Goal: Task Accomplishment & Management: Use online tool/utility

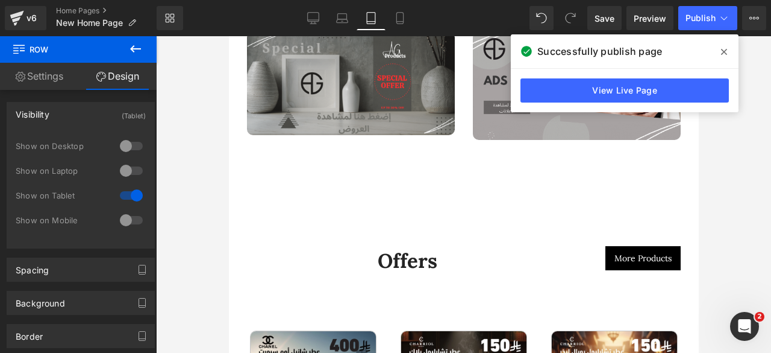
scroll to position [2678, 0]
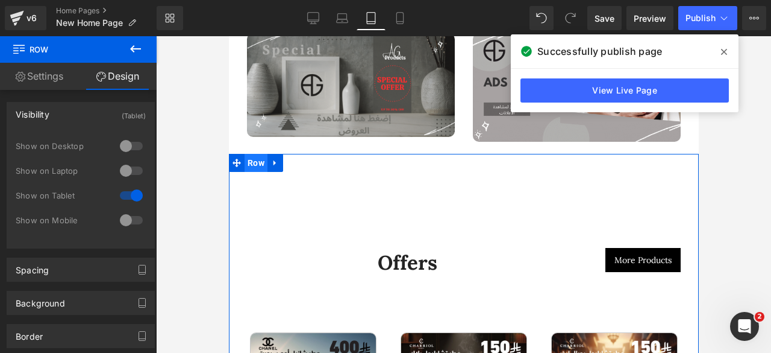
click at [256, 154] on span "Row" at bounding box center [255, 163] width 23 height 18
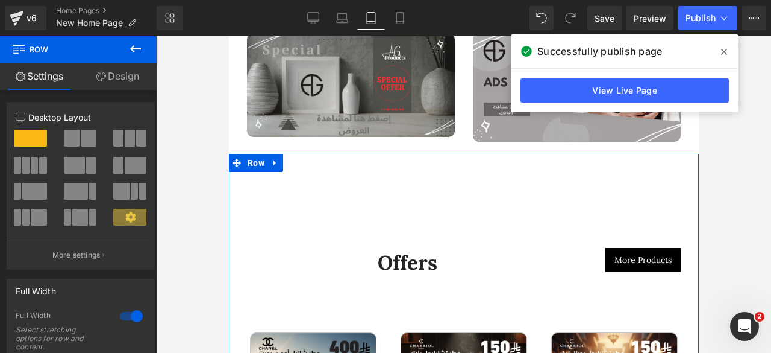
click at [113, 78] on link "Design" at bounding box center [117, 76] width 78 height 27
click at [0, 0] on div "Visibility" at bounding box center [0, 0] width 0 height 0
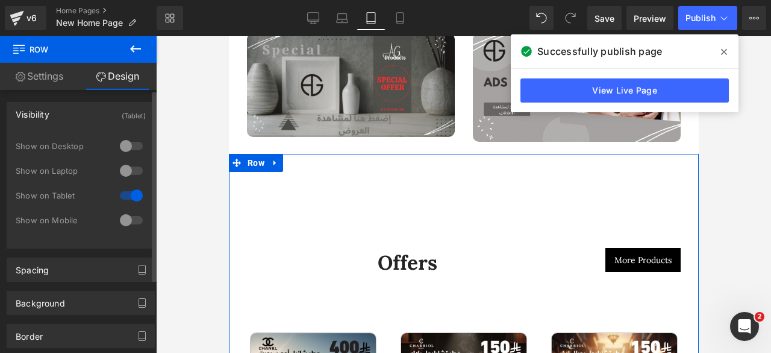
click at [133, 145] on div at bounding box center [131, 145] width 29 height 19
click at [126, 170] on div at bounding box center [131, 170] width 29 height 19
click at [129, 214] on div at bounding box center [131, 219] width 29 height 19
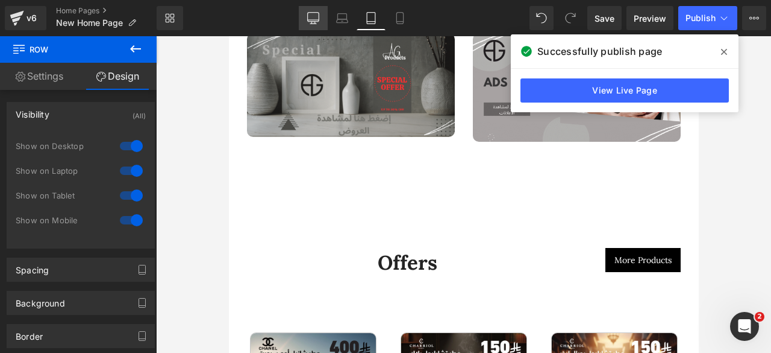
click at [317, 19] on icon at bounding box center [313, 18] width 12 height 12
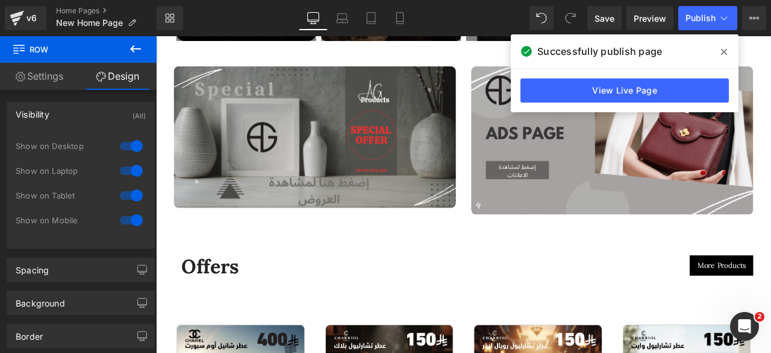
scroll to position [1999, 0]
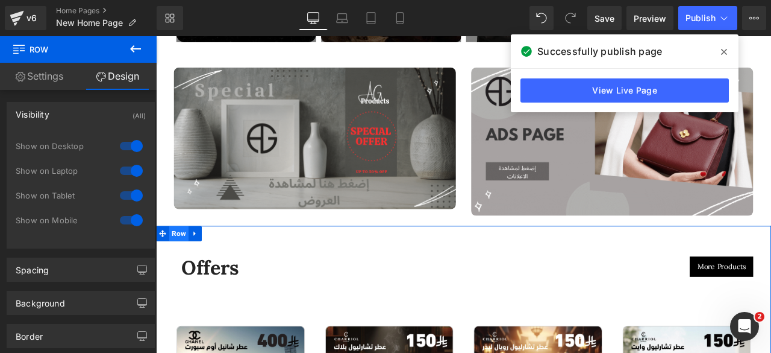
click at [179, 262] on span "Row" at bounding box center [183, 270] width 23 height 18
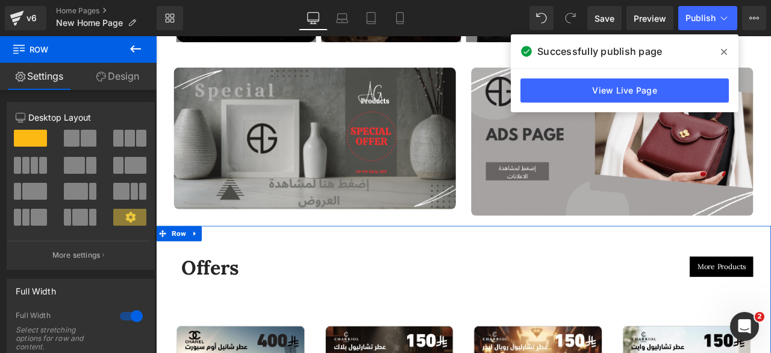
click at [122, 73] on link "Design" at bounding box center [117, 76] width 78 height 27
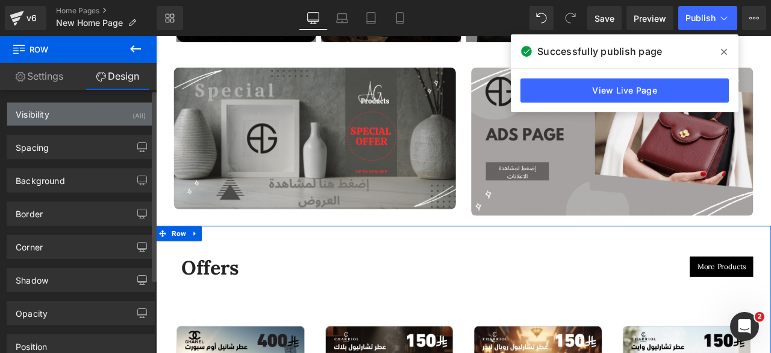
click at [60, 118] on div "Visibility (All)" at bounding box center [80, 113] width 147 height 23
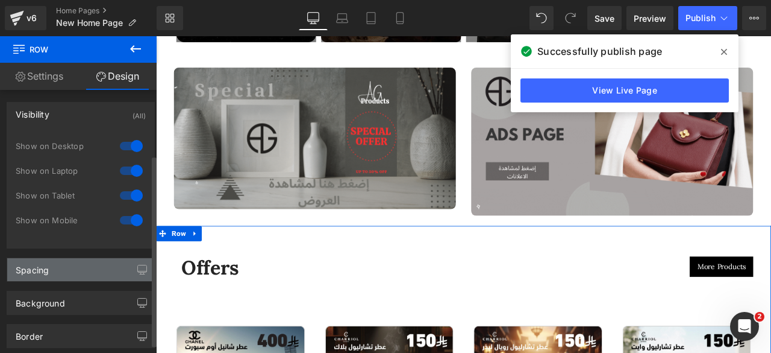
scroll to position [90, 0]
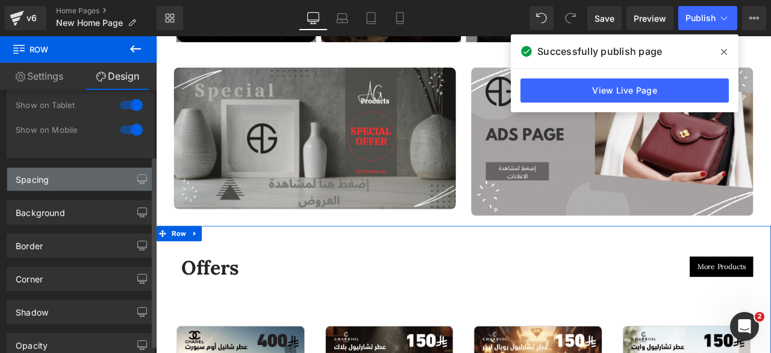
click at [66, 182] on div "Spacing" at bounding box center [80, 179] width 147 height 23
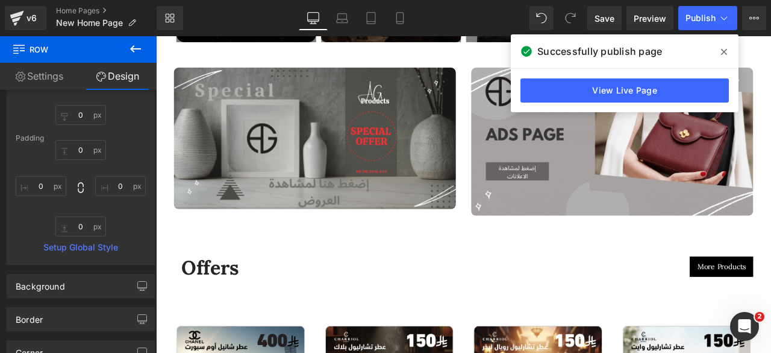
scroll to position [2051, 0]
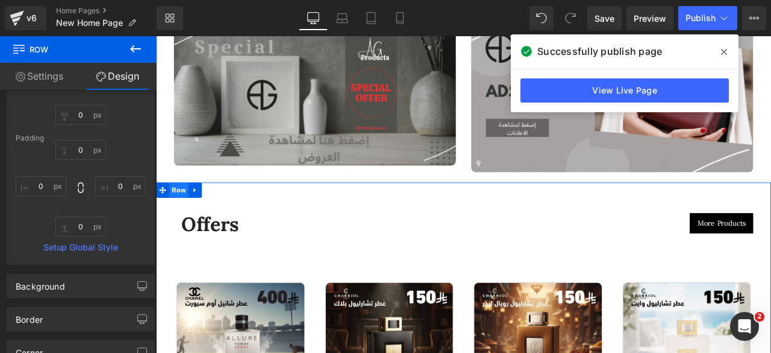
click at [184, 212] on span "Row" at bounding box center [183, 218] width 23 height 18
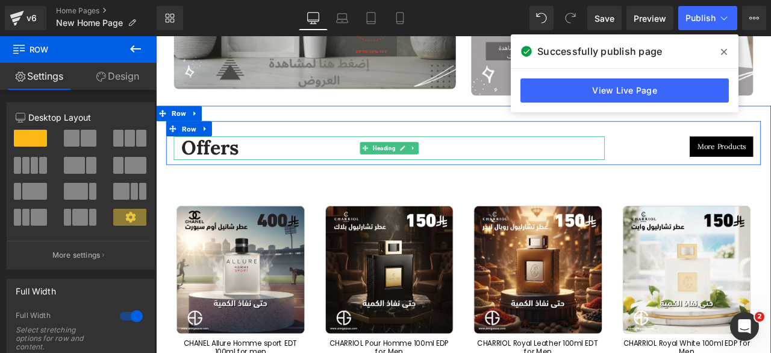
scroll to position [2143, 0]
